Goal: Information Seeking & Learning: Learn about a topic

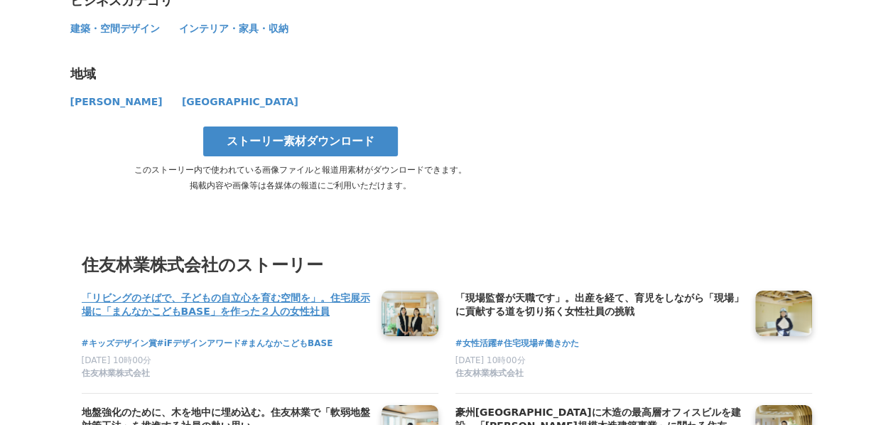
scroll to position [7772, 0]
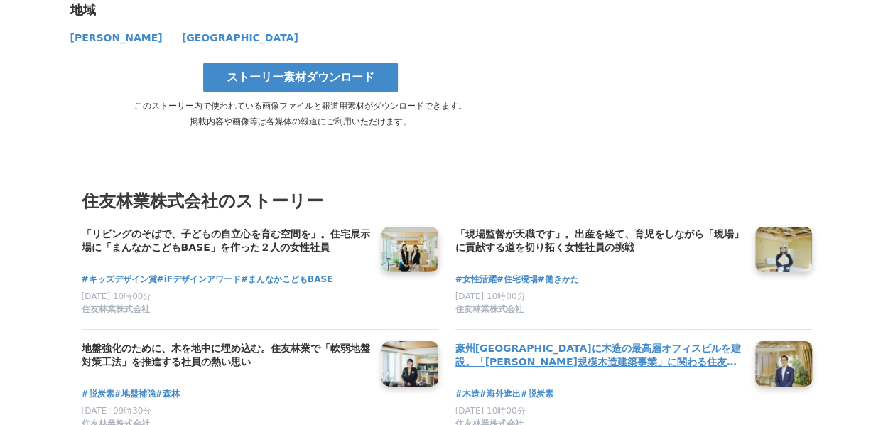
click at [531, 341] on h4 "豪州[GEOGRAPHIC_DATA]に木造の最高層オフィスビルを建設。「[PERSON_NAME]規模木造建築事業」に関わる住友林業社員のキャリアと展望" at bounding box center [599, 355] width 288 height 29
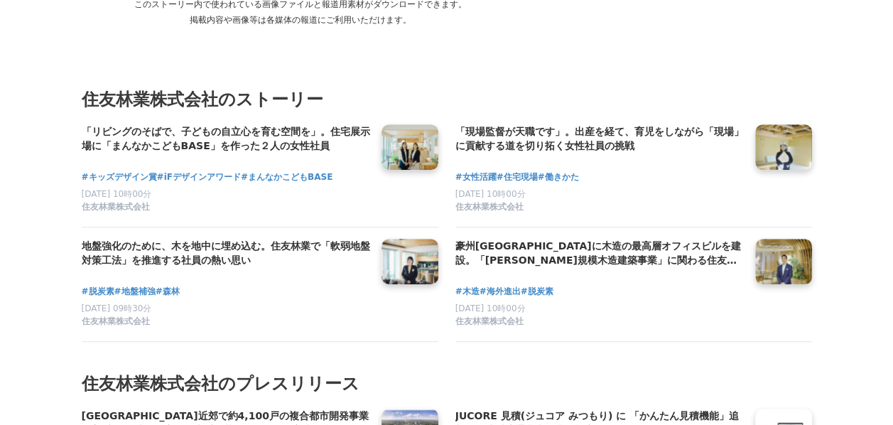
scroll to position [5797, 0]
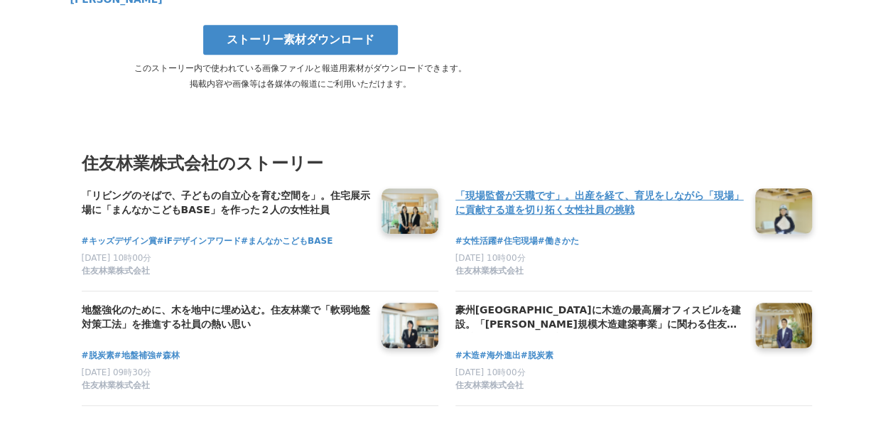
click at [505, 188] on h4 "「現場監督が天職です」。出産を経て、育児をしながら「現場」に貢献する道を切り拓く女性社員の挑戦" at bounding box center [599, 202] width 288 height 29
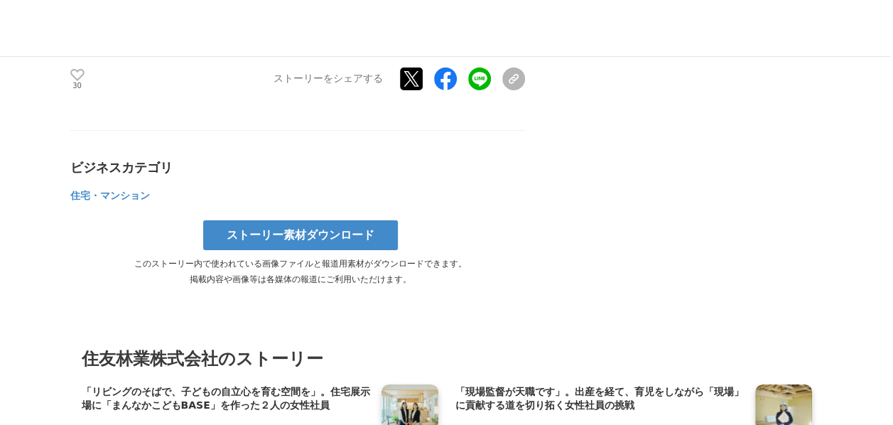
scroll to position [7772, 0]
